Goal: Task Accomplishment & Management: Use online tool/utility

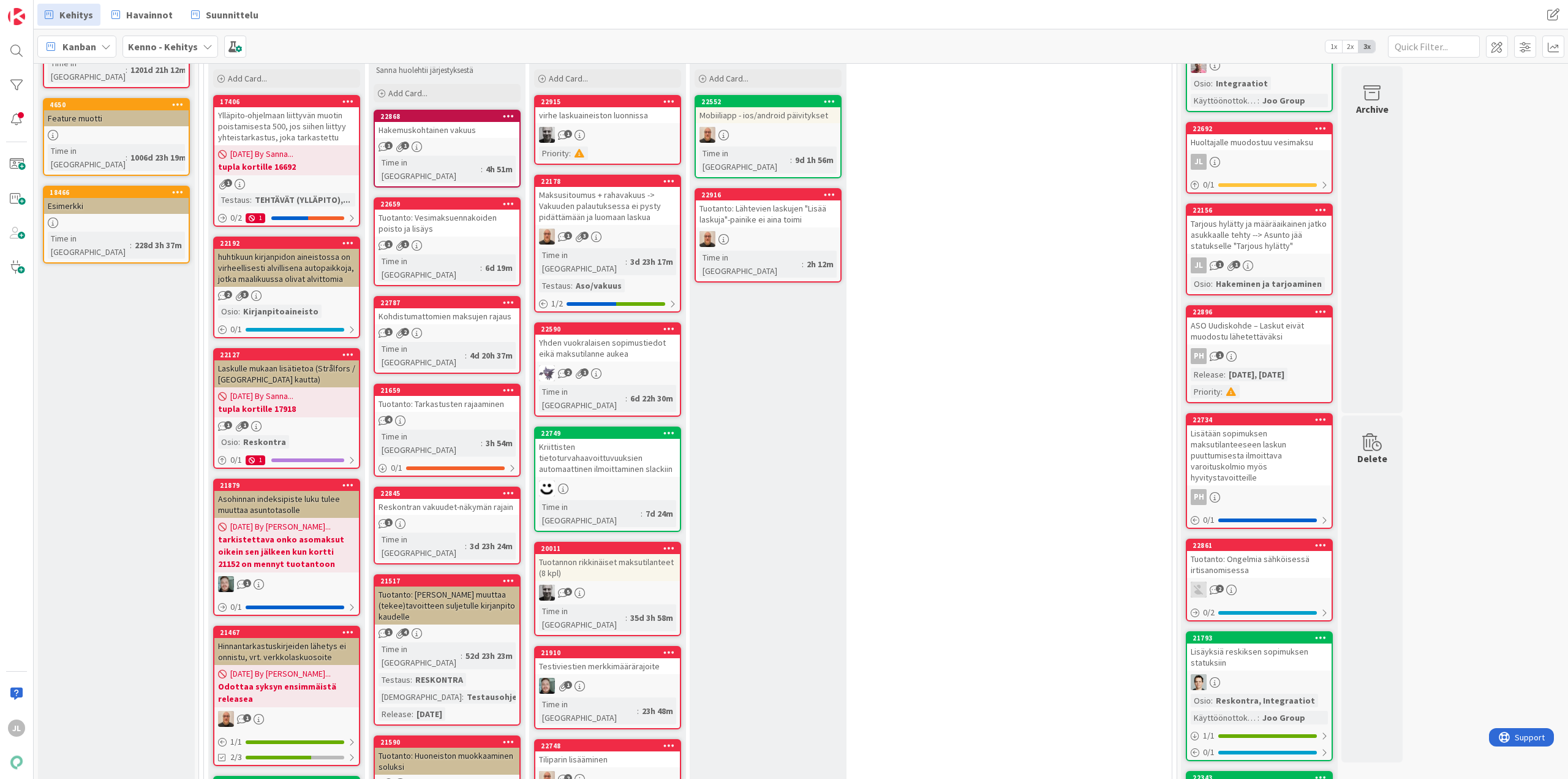
scroll to position [122, 0]
click at [436, 397] on div "Tuotanto: Tarkastusten rajaaminen" at bounding box center [447, 405] width 145 height 16
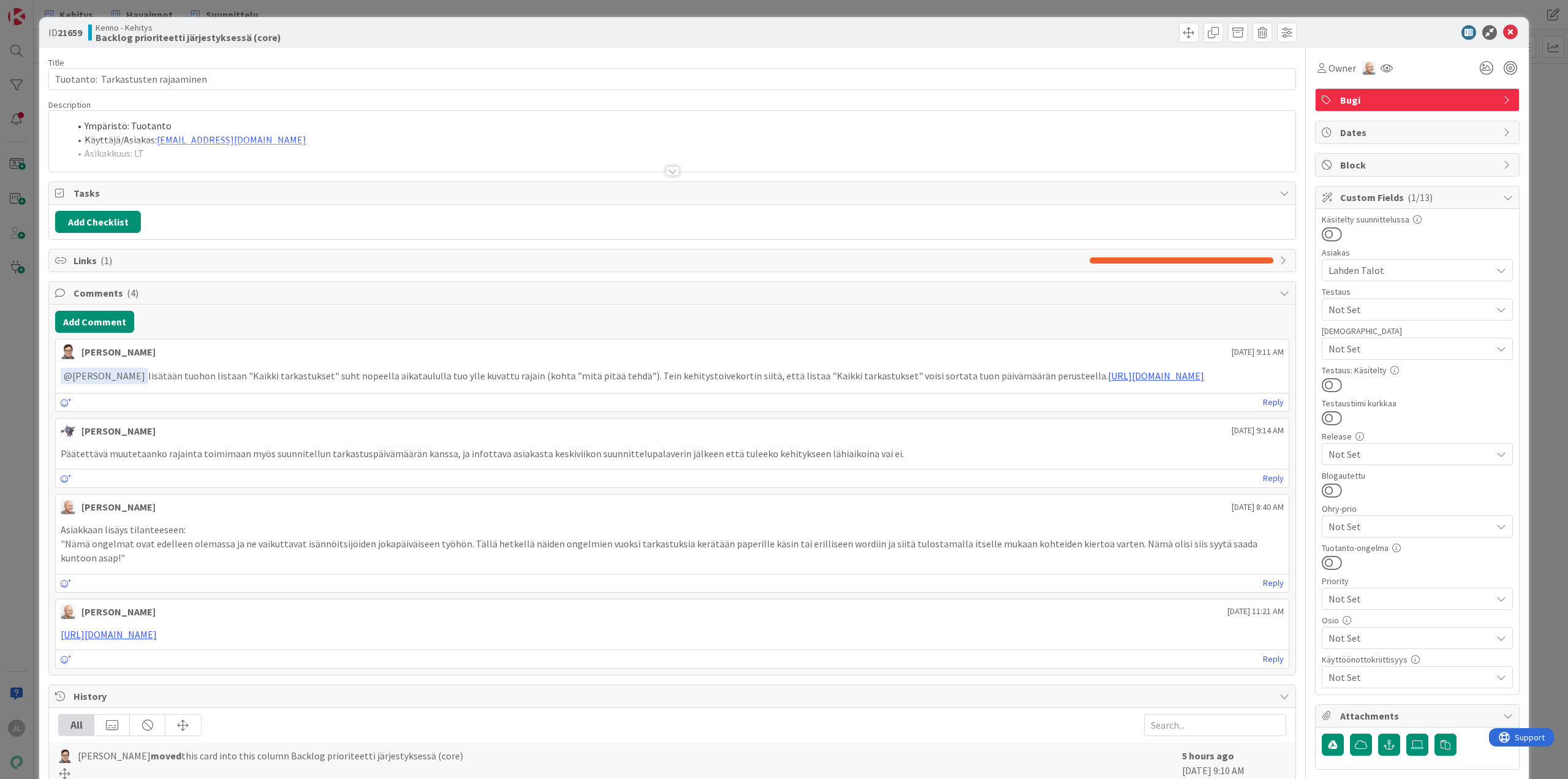
click at [400, 124] on div "Ympäristö: Tuotanto Käyttäjä/Asiakas: johanna.salmela@lahdentalot.fi Asikakkuus…" at bounding box center [672, 142] width 1247 height 61
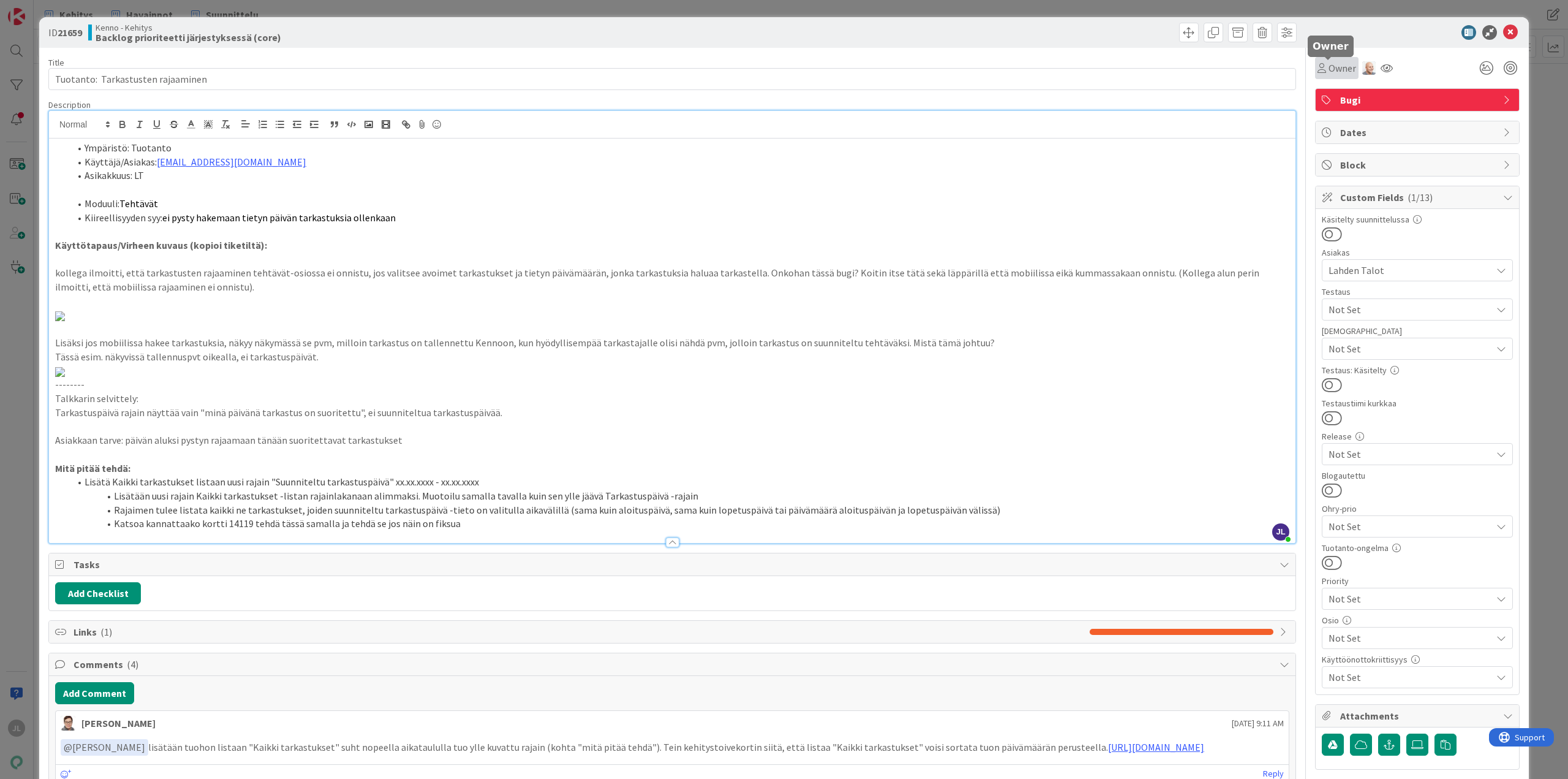
click at [1342, 72] on span "Owner" at bounding box center [1342, 68] width 27 height 15
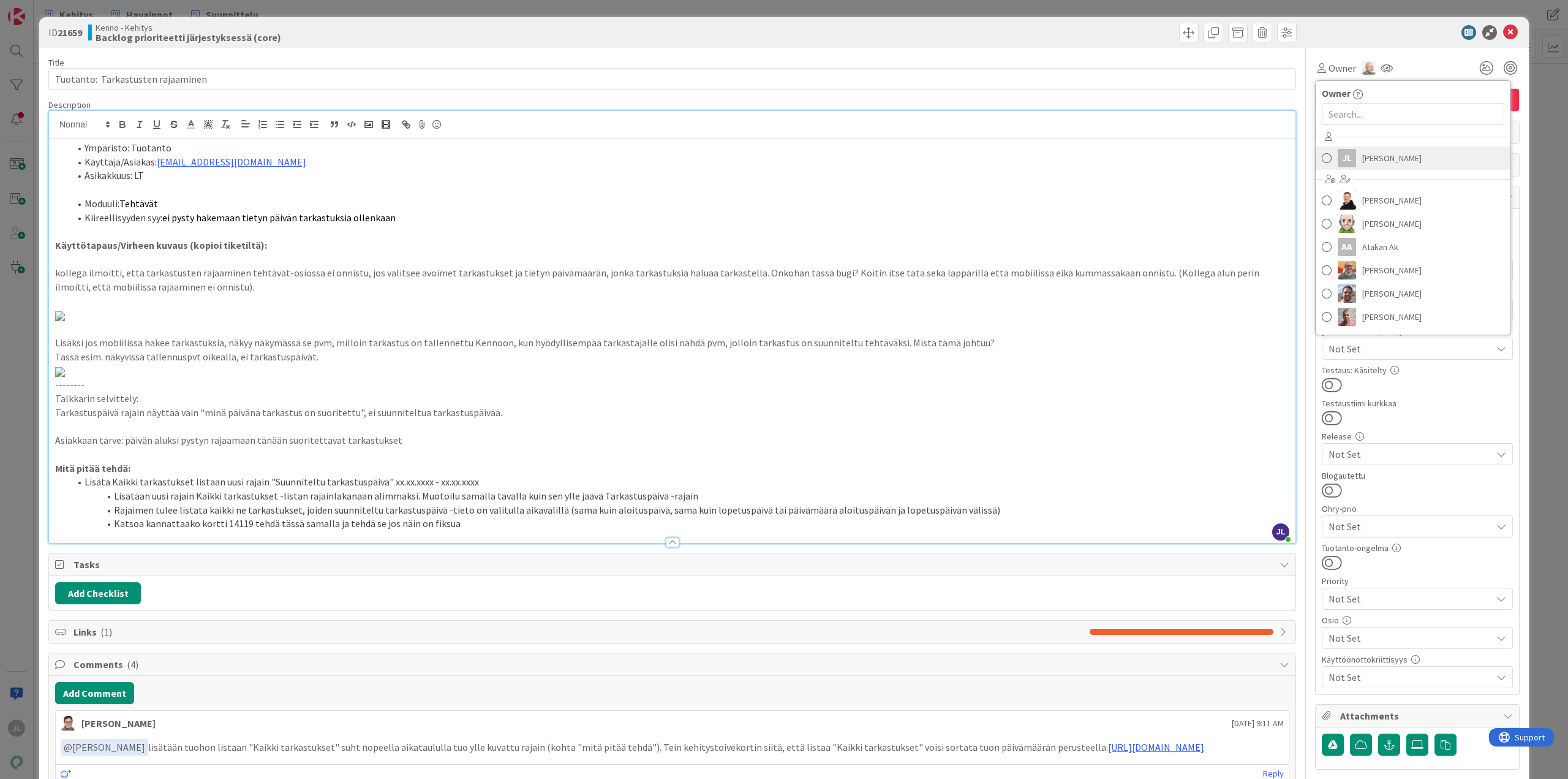
click at [1362, 164] on span "Jyri Laine" at bounding box center [1392, 158] width 60 height 19
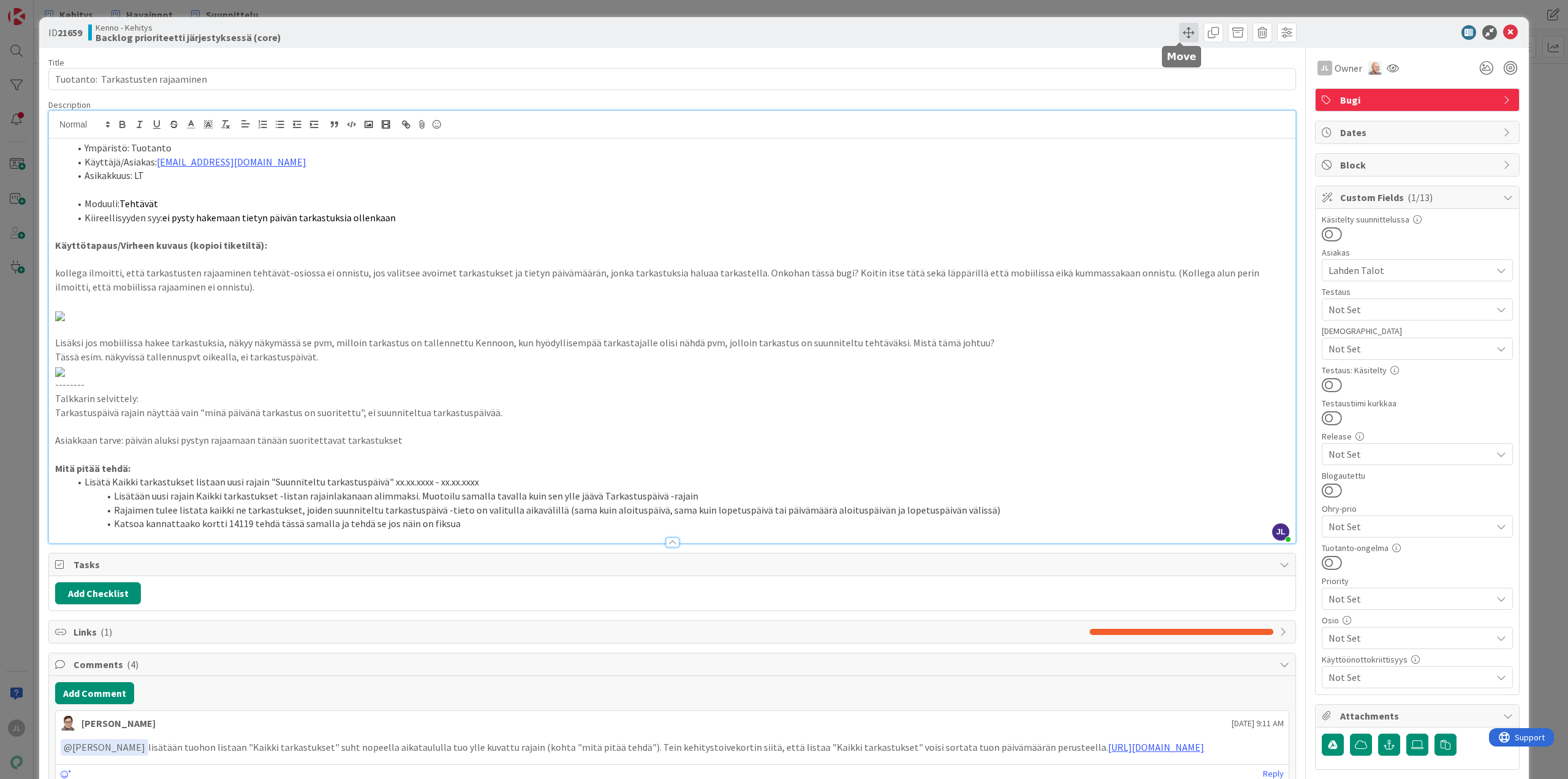
click at [1186, 35] on span at bounding box center [1189, 33] width 20 height 20
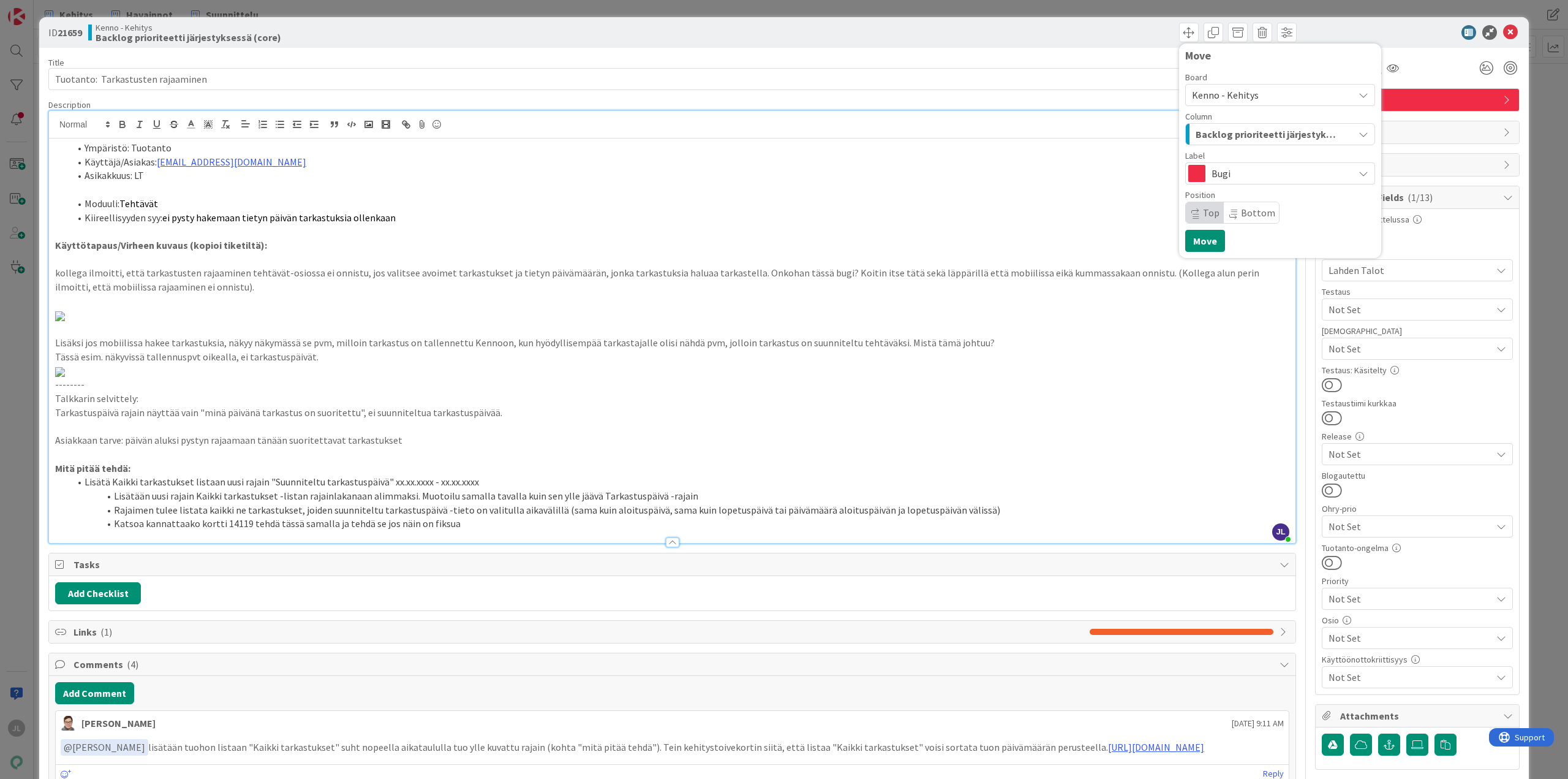
click at [1230, 142] on div "Backlog prioriteetti järjestyksessä (core)" at bounding box center [1273, 134] width 161 height 20
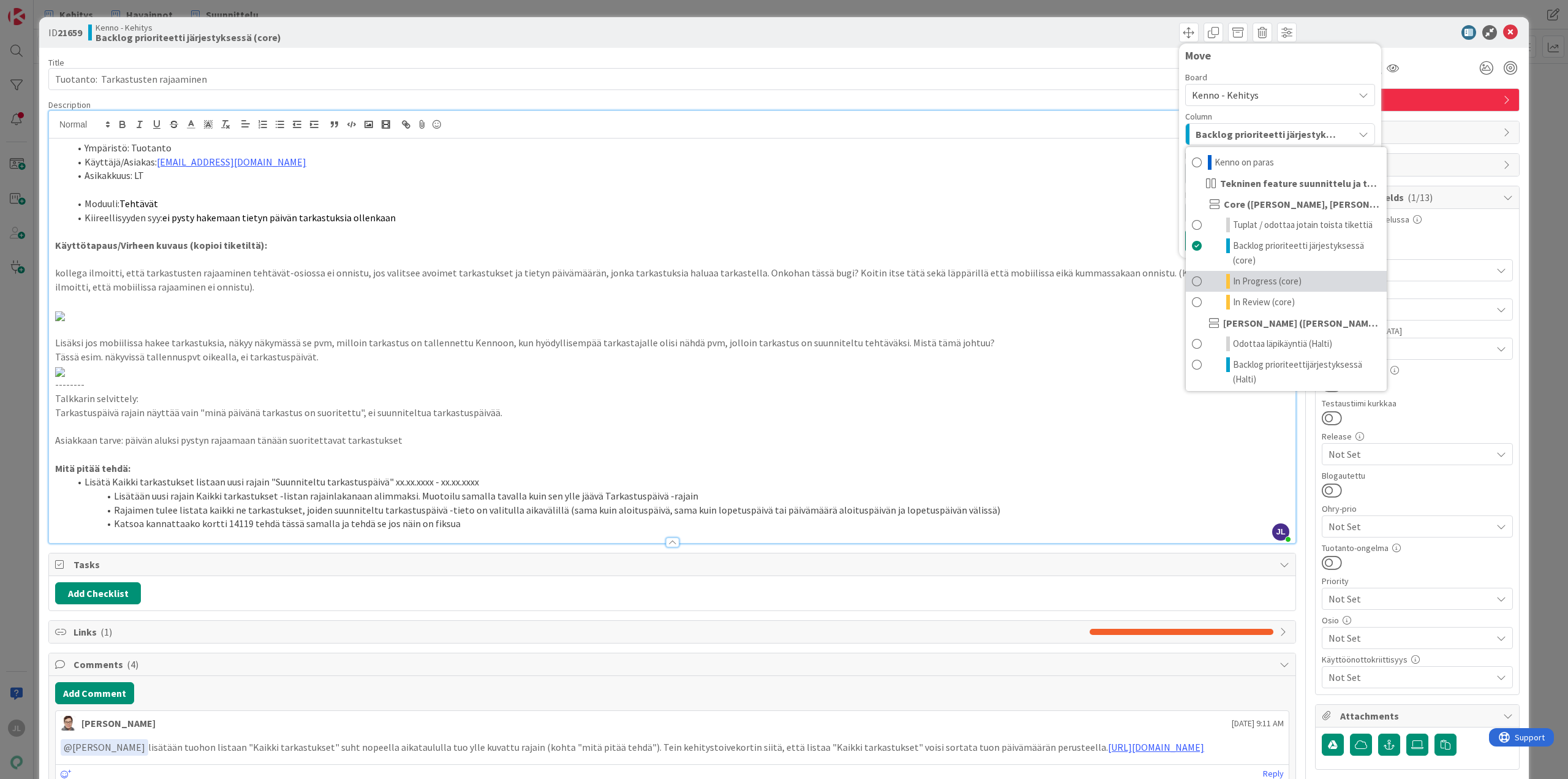
click at [1250, 282] on span "In Progress (core)" at bounding box center [1267, 281] width 69 height 15
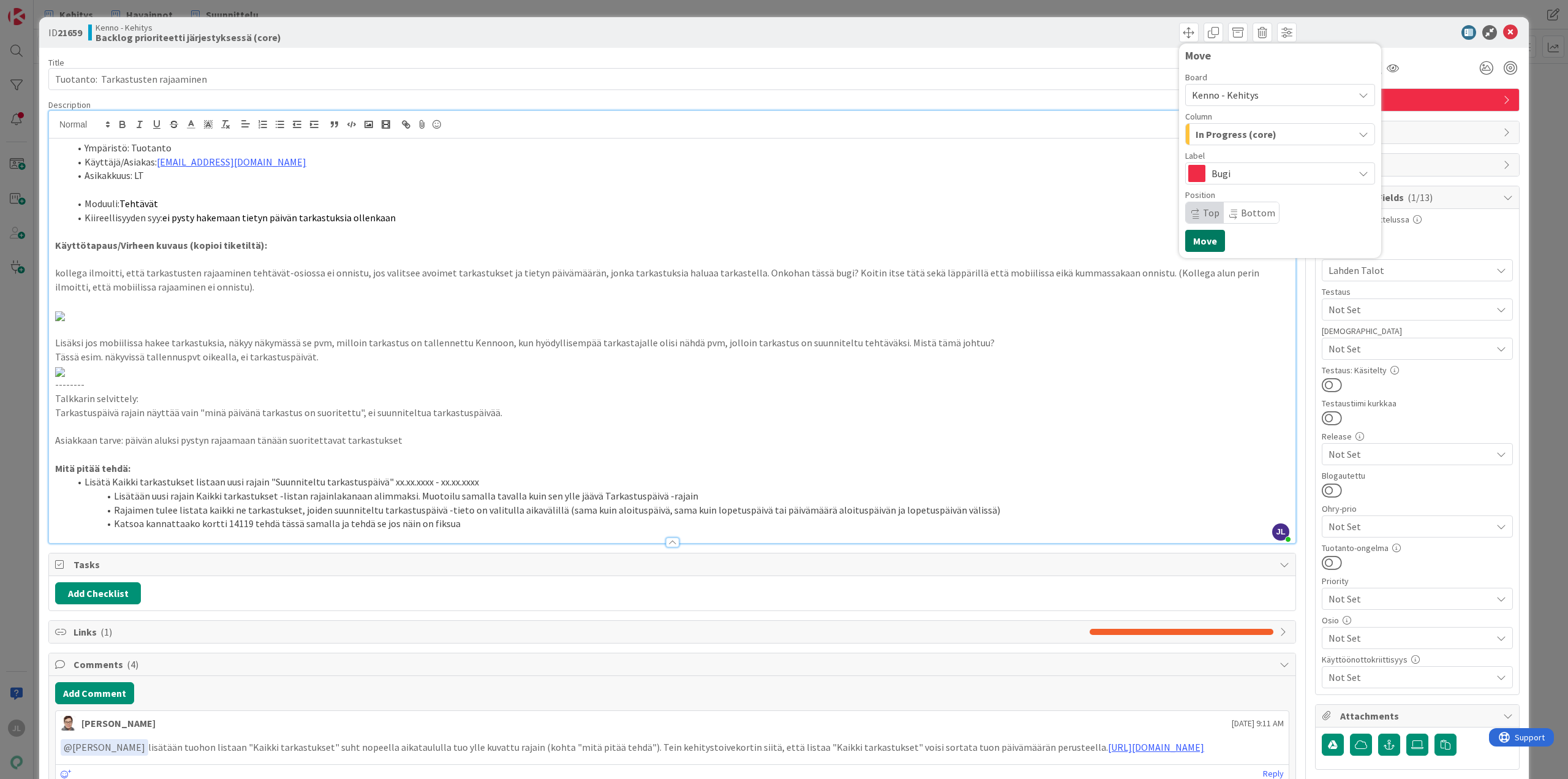
click at [1202, 238] on button "Move" at bounding box center [1205, 241] width 40 height 22
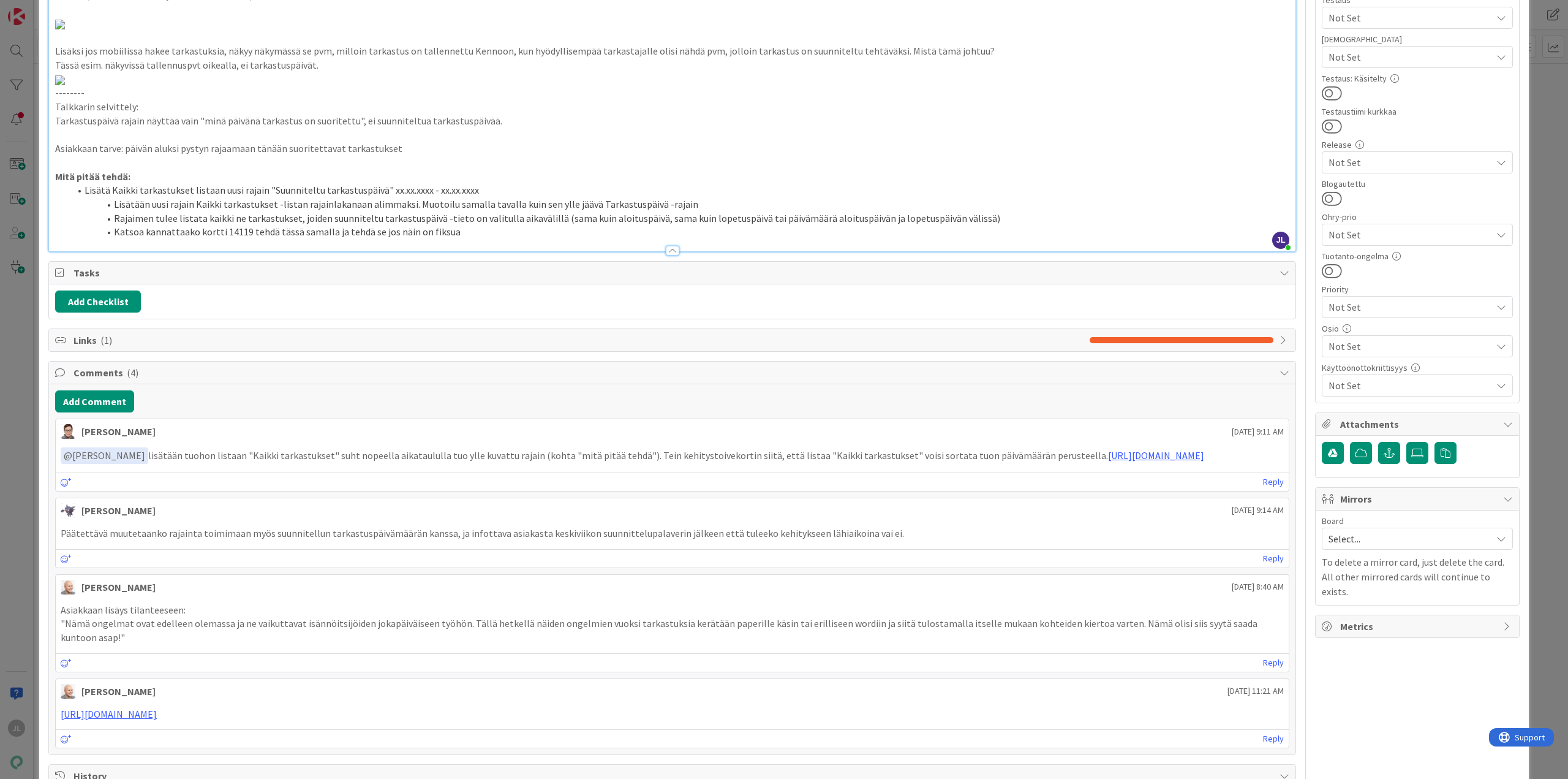
scroll to position [184, 0]
